Goal: Task Accomplishment & Management: Complete application form

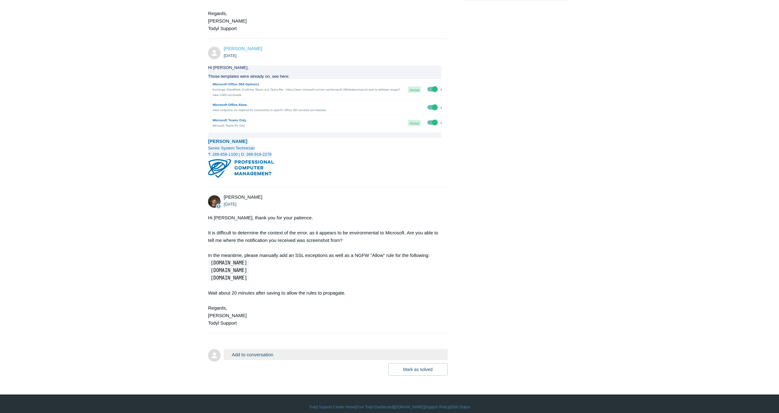
scroll to position [303, 0]
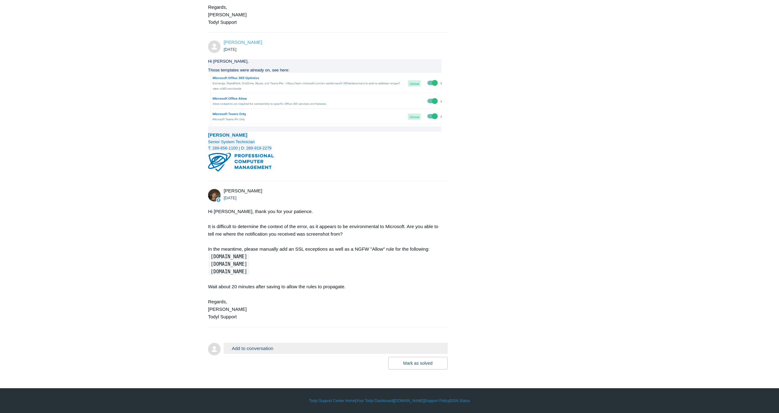
click at [264, 348] on button "Add to conversation" at bounding box center [336, 347] width 224 height 11
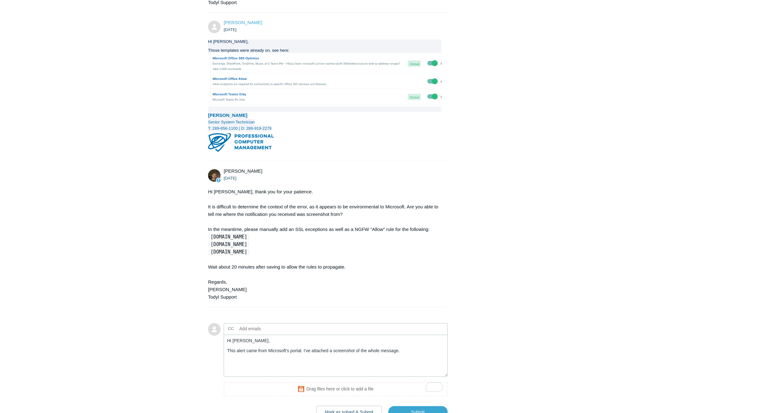
drag, startPoint x: 264, startPoint y: 257, endPoint x: 211, endPoint y: 259, distance: 53.6
click at [211, 240] on code "[DOMAIN_NAME]" at bounding box center [229, 237] width 40 height 6
copy code "[DOMAIN_NAME]"
drag, startPoint x: 211, startPoint y: 264, endPoint x: 264, endPoint y: 264, distance: 52.9
click at [264, 264] on div "Hi Adrian, thank you for your patience. It is difficult to determine the contex…" at bounding box center [325, 244] width 234 height 113
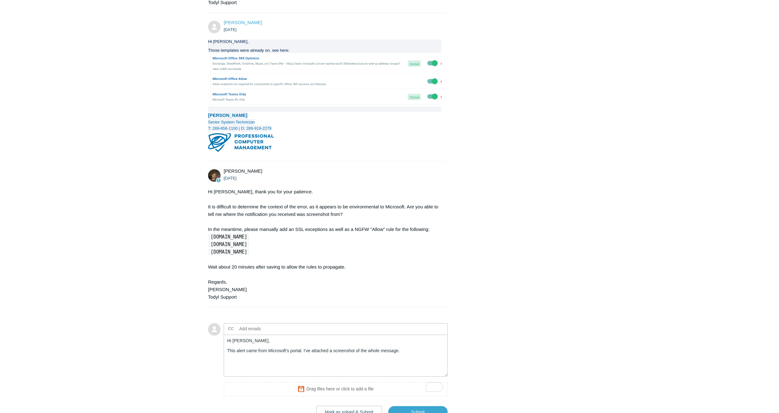
copy code "[DOMAIN_NAME]"
drag, startPoint x: 211, startPoint y: 272, endPoint x: 262, endPoint y: 270, distance: 51.1
click at [249, 255] on code "[DOMAIN_NAME]" at bounding box center [229, 252] width 40 height 6
copy code "[DOMAIN_NAME]"
click at [409, 369] on textarea "Hi Andy, This alert came from Microsoft's portal. I've attached a screenshot of…" at bounding box center [336, 355] width 224 height 42
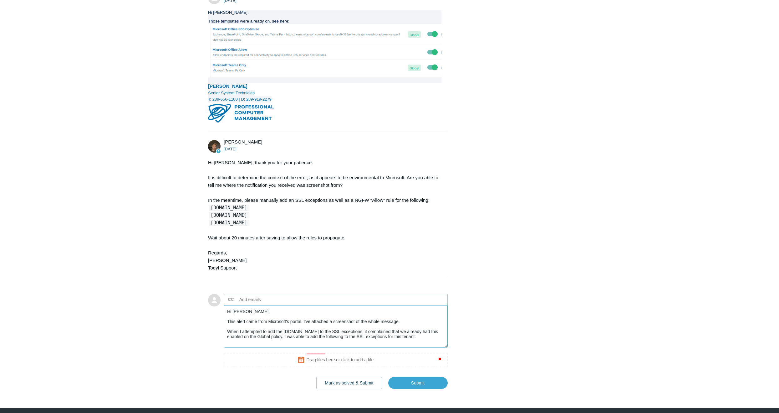
scroll to position [371, 0]
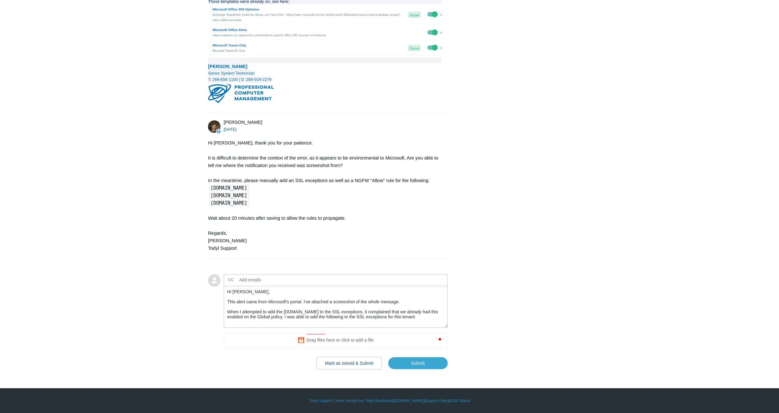
drag, startPoint x: 262, startPoint y: 202, endPoint x: 207, endPoint y: 197, distance: 55.7
click at [207, 197] on main "Requests Contributions Following Todyl Support Center My activities Microsoft c…" at bounding box center [389, 20] width 779 height 698
copy div "ns1-33.azure-dns.com ns2-33.azure-dns.net"
click at [264, 320] on textarea "Hi Andy, This alert came from Microsoft's portal. I've attached a screenshot of…" at bounding box center [336, 306] width 224 height 42
paste textarea "ns1-33.azure-dns.com ns2-33.azure-dns.net"
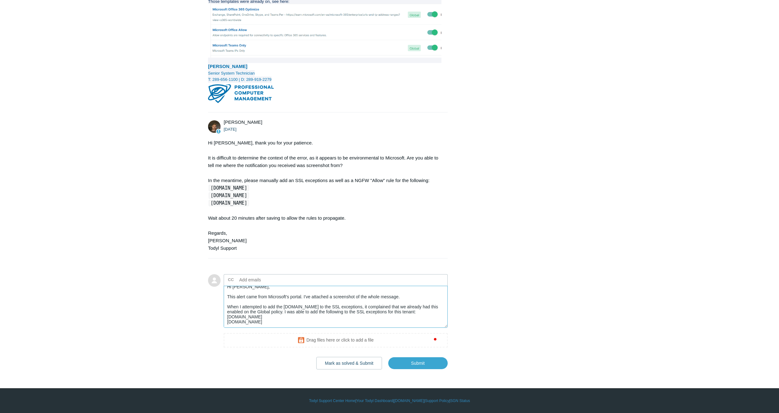
scroll to position [12, 0]
click at [554, 346] on div "Adrian VanderLaan 4 days ago We're getting alerted by Microsoft that our endpoi…" at bounding box center [389, 54] width 363 height 630
click at [298, 318] on textarea "Hi Andy, This alert came from Microsoft's portal. I've attached a screenshot of…" at bounding box center [336, 306] width 224 height 42
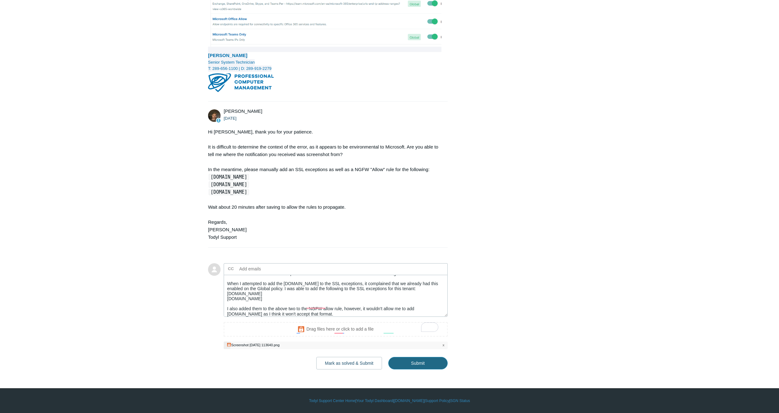
click at [414, 369] on input "Submit" at bounding box center [417, 363] width 59 height 13
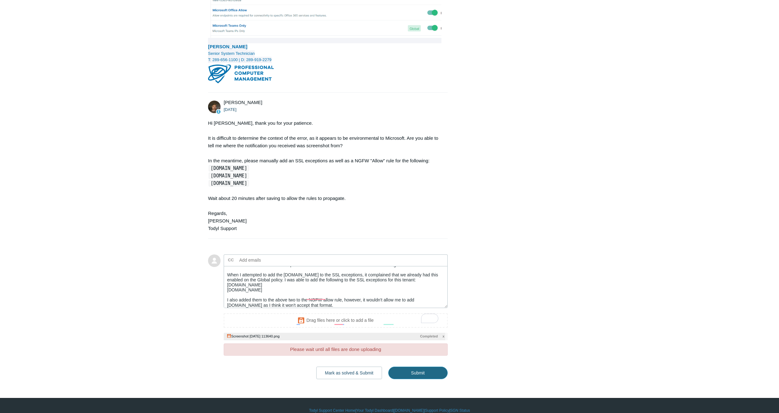
click at [416, 379] on input "Submit" at bounding box center [417, 372] width 59 height 13
type textarea "Hi Andy, This alert came from Microsoft's portal. I've attached a screenshot of…"
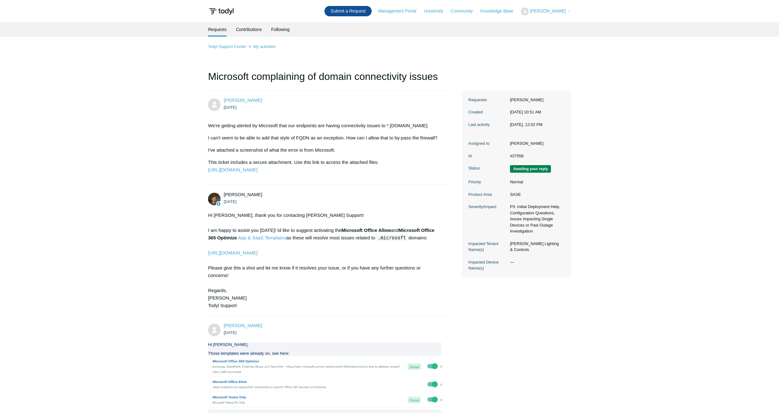
click at [339, 12] on link "Submit a Request" at bounding box center [348, 11] width 47 height 10
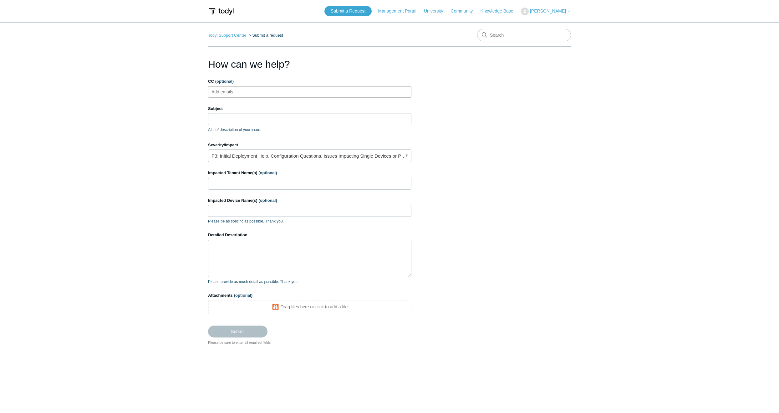
click at [337, 86] on ul "Add emails" at bounding box center [309, 92] width 203 height 12
type input "rvanderlaan@pcm.ca"
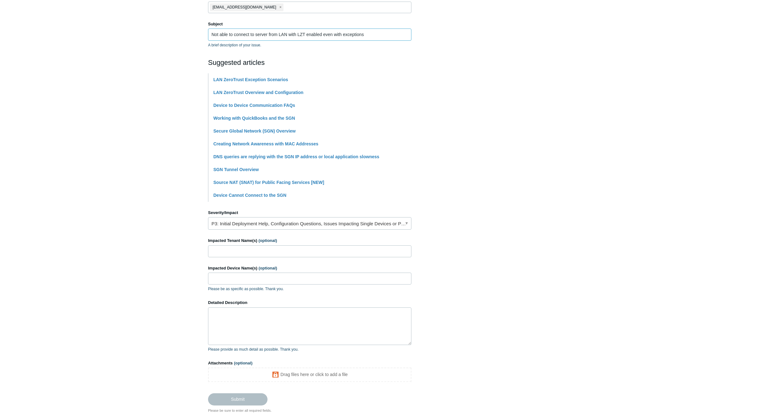
scroll to position [94, 0]
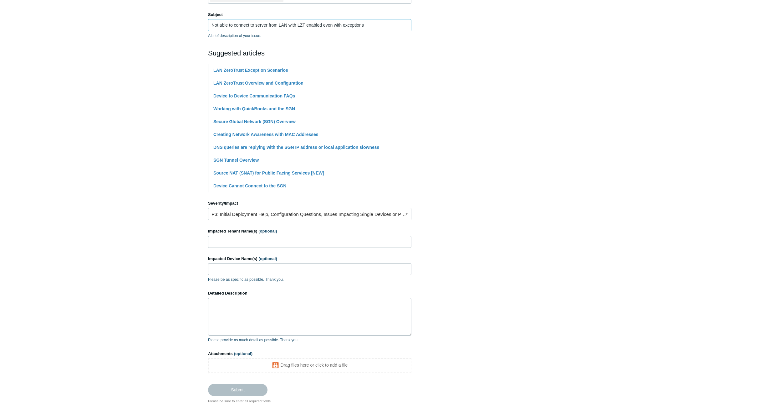
type input "Not able to connect to server from LAN with LZT enabled even with exceptions"
click at [300, 216] on link "P3: Initial Deployment Help, Configuration Questions, Issues Impacting Single D…" at bounding box center [309, 214] width 203 height 13
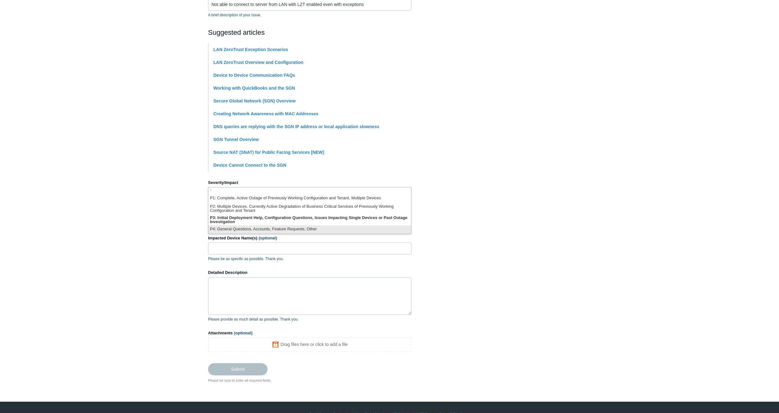
scroll to position [125, 0]
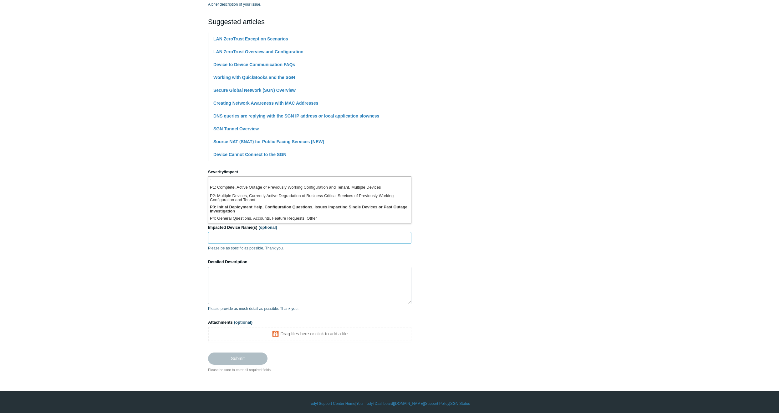
click at [300, 235] on input "Impacted Device Name(s) (optional)" at bounding box center [309, 238] width 203 height 12
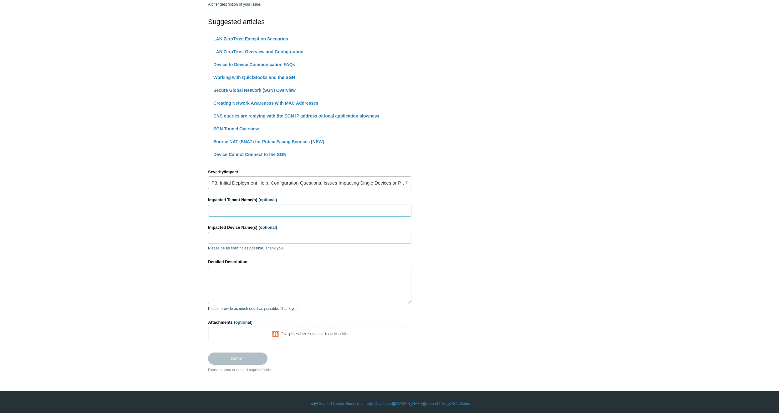
click at [299, 212] on input "Impacted Tenant Name(s) (optional)" at bounding box center [309, 210] width 203 height 12
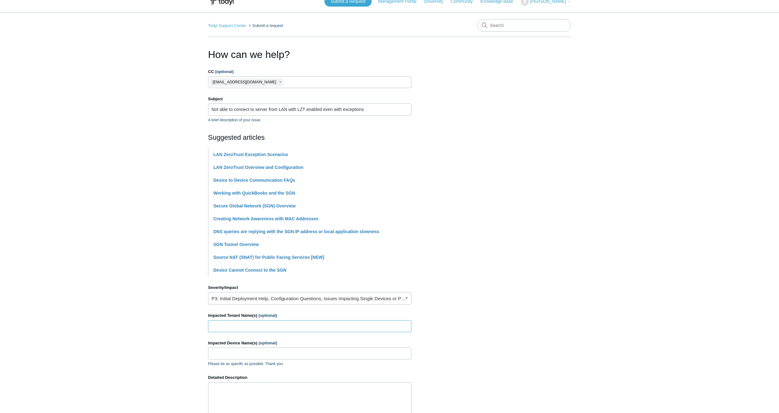
scroll to position [0, 0]
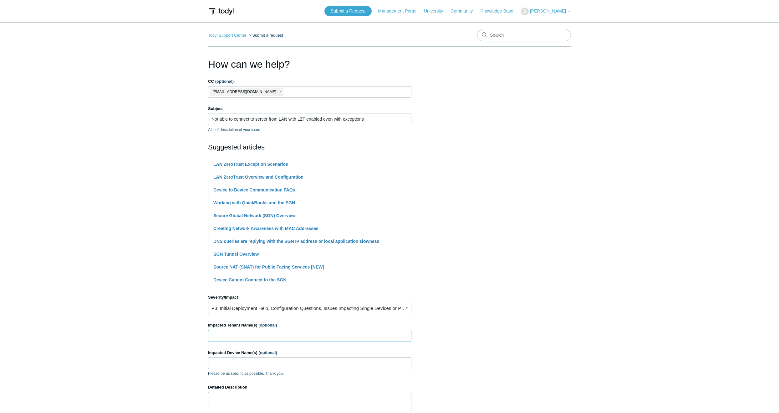
click at [270, 333] on input "Impacted Tenant Name(s) (optional)" at bounding box center [309, 336] width 203 height 12
type input "{"
type input "Professional Computer Management"
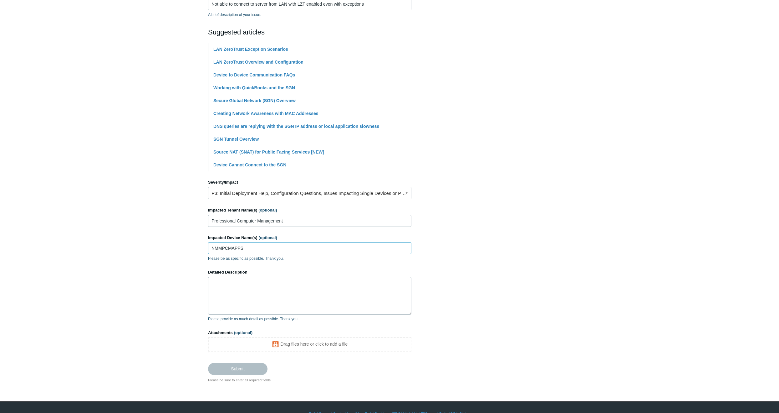
scroll to position [128, 0]
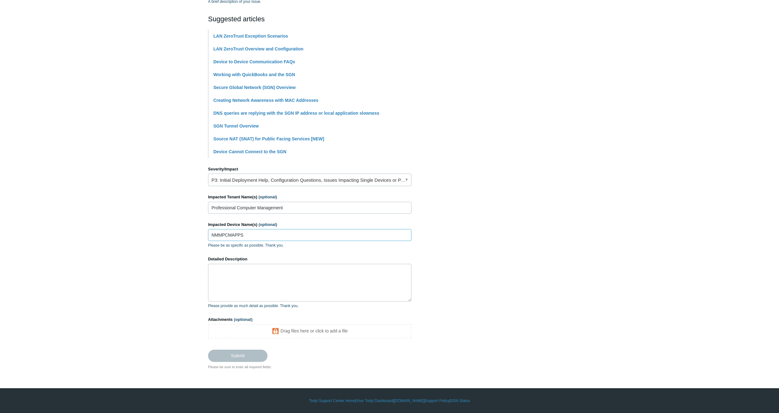
type input "NMMPCMAPPS"
click at [304, 267] on textarea "Detailed Description" at bounding box center [309, 283] width 203 height 38
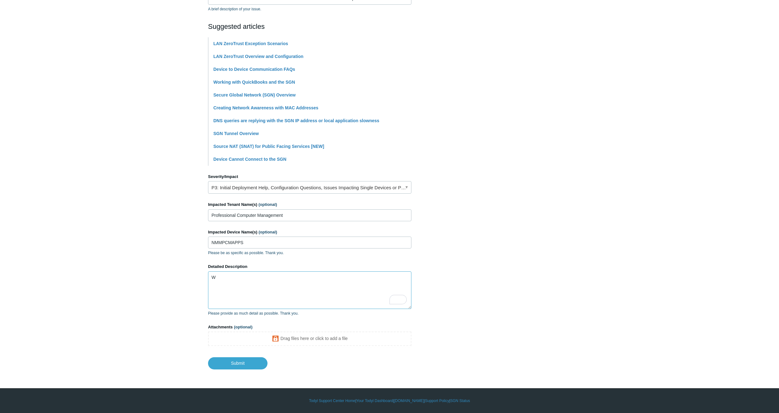
scroll to position [121, 0]
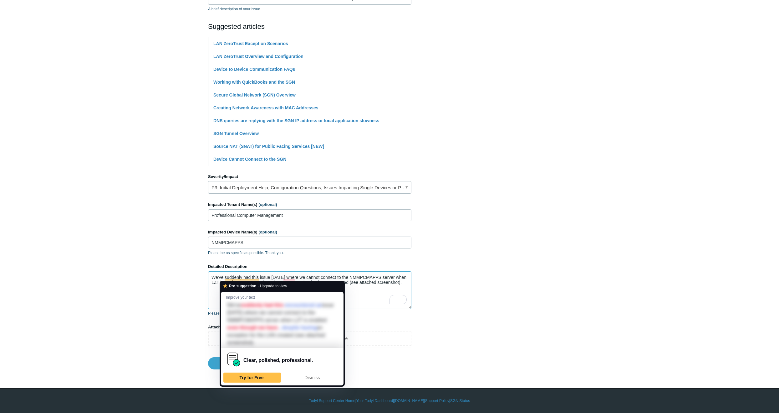
click at [213, 290] on textarea "We've suddenly had this issue today where we cannot connect to the NMMPCMAPPS s…" at bounding box center [309, 290] width 203 height 38
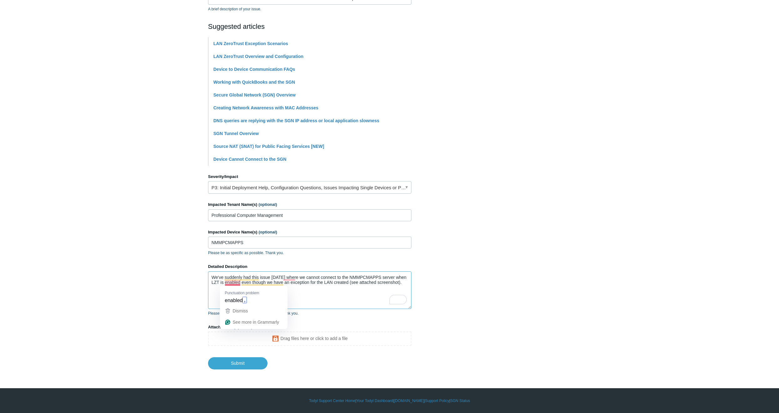
click at [232, 282] on textarea "We've suddenly had this issue today where we cannot connect to the NMMPCMAPPS s…" at bounding box center [309, 290] width 203 height 38
click at [296, 294] on textarea "We've suddenly had this issue today where we cannot connect to the NMMPCMAPPS s…" at bounding box center [309, 290] width 203 height 38
click at [300, 292] on textarea "We've suddenly had this issue today where we cannot connect to the NMMPCMAPPS s…" at bounding box center [309, 290] width 203 height 38
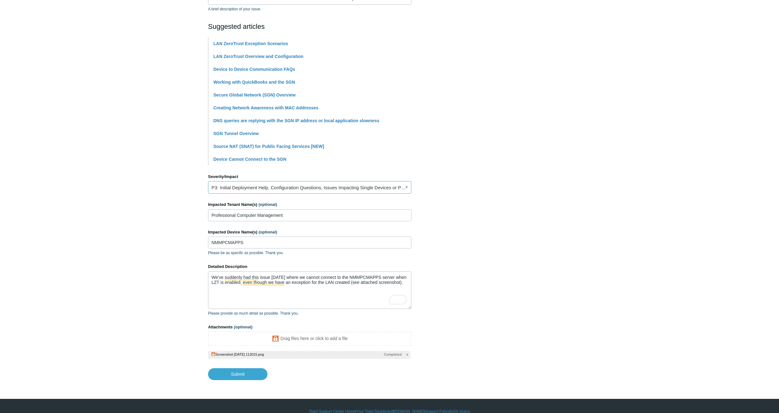
click at [299, 191] on link "P3: Initial Deployment Help, Configuration Questions, Issues Impacting Single D…" at bounding box center [309, 187] width 203 height 13
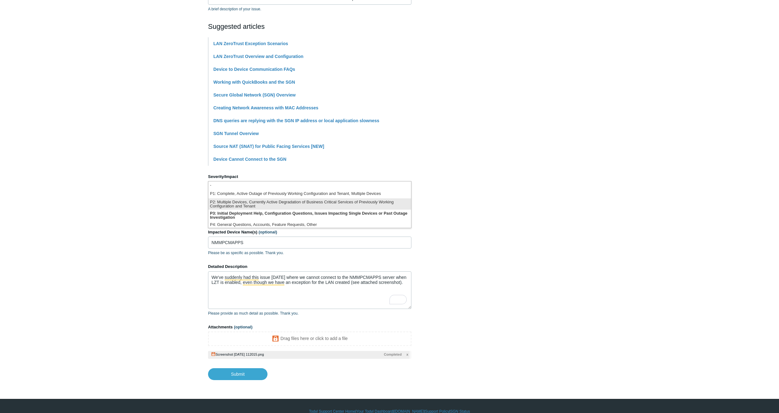
click at [295, 204] on li "P2: Multiple Devices, Currently Active Degradation of Business Critical Service…" at bounding box center [309, 203] width 203 height 11
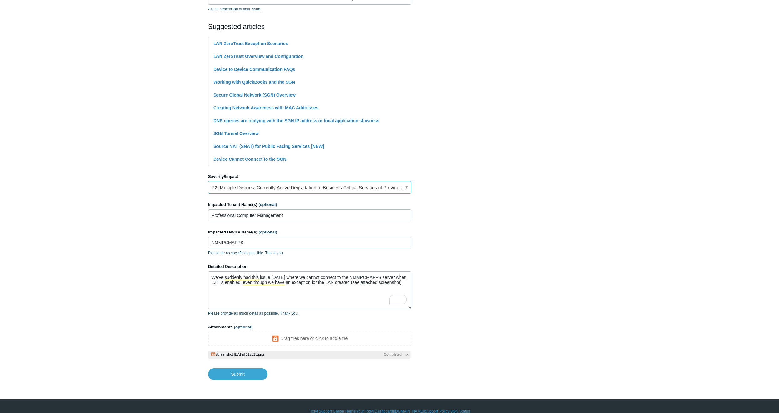
click at [299, 186] on link "P2: Multiple Devices, Currently Active Degradation of Business Critical Service…" at bounding box center [309, 187] width 203 height 13
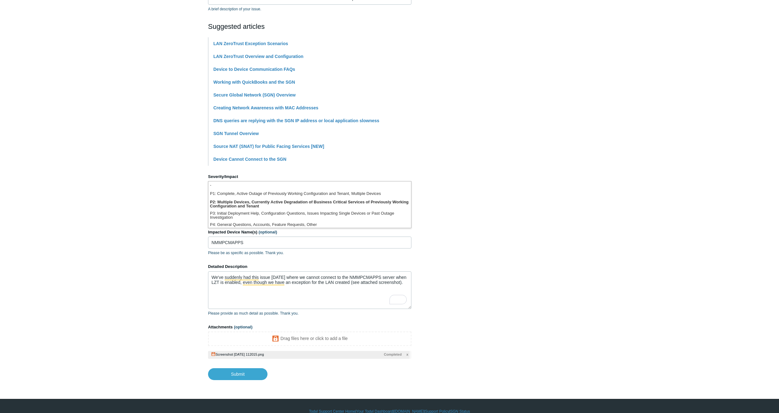
click at [532, 189] on section "How can we help? CC (optional) rvanderlaan@pcm.ca Subject Not able to connect t…" at bounding box center [389, 158] width 363 height 444
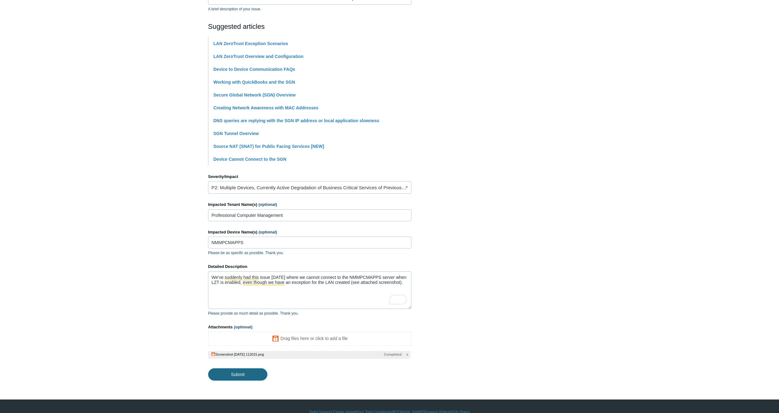
click at [241, 376] on input "Submit" at bounding box center [237, 374] width 59 height 13
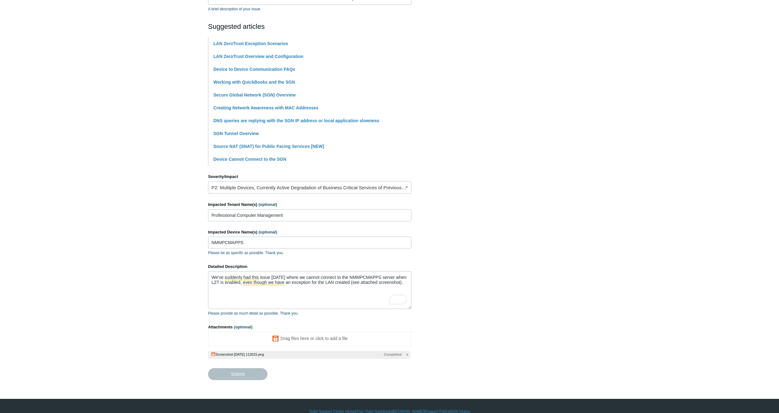
type textarea "We've suddenly had this issue today where we cannot connect to the NMMPCMAPPS s…"
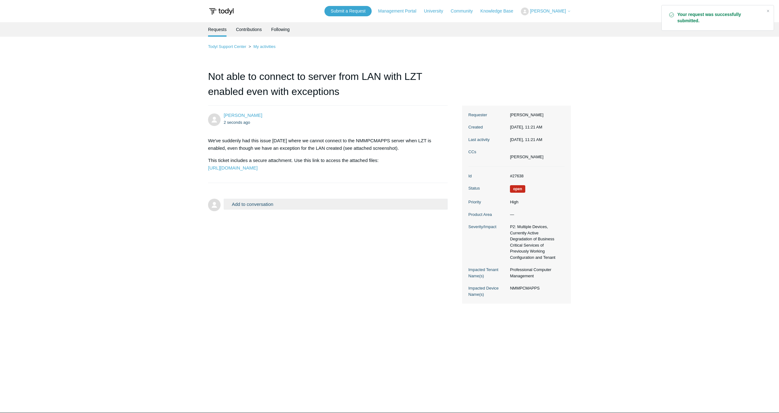
click at [520, 175] on dd "#27638" at bounding box center [536, 176] width 58 height 6
copy dd "27638"
click at [468, 342] on main "Requests Contributions Following Todyl Support Center My activities Not able to…" at bounding box center [389, 207] width 779 height 371
click at [129, 114] on main "Requests Contributions Following Todyl Support Center My activities Not able to…" at bounding box center [389, 207] width 779 height 371
